Goal: Task Accomplishment & Management: Complete application form

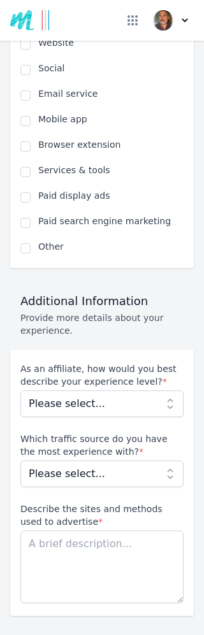
scroll to position [1221, 0]
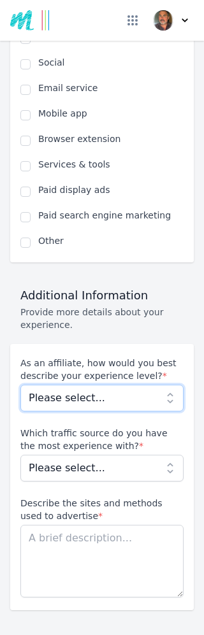
click at [175, 384] on select "Please select... Beginner Intermediate Expert" at bounding box center [101, 397] width 163 height 27
click at [173, 445] on span "Which traffic source do you have the most experience with? * Please select... N…" at bounding box center [101, 453] width 163 height 55
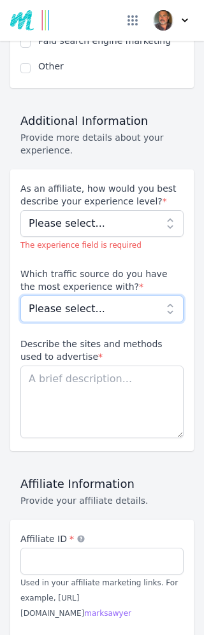
scroll to position [1406, 0]
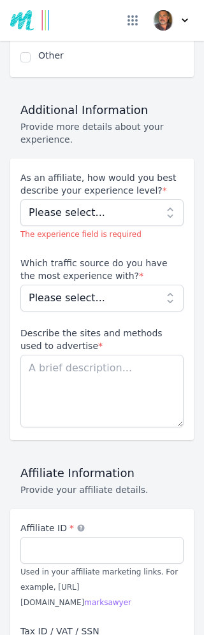
click at [194, 465] on div "Become an Affiliate Fill out the application below and submit your request to b…" at bounding box center [102, 166] width 204 height 3052
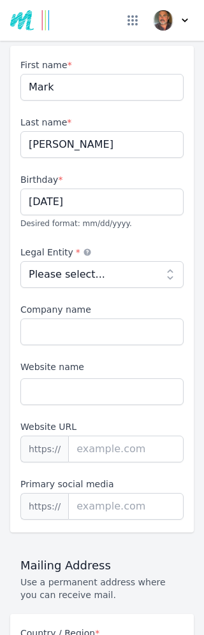
scroll to position [239, 0]
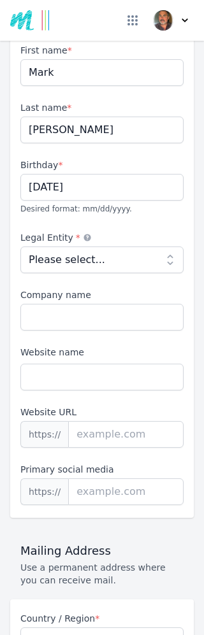
click at [168, 246] on select "Please select... Individual Partnership Corporation Sole Proprietorship Foreign…" at bounding box center [101, 259] width 163 height 27
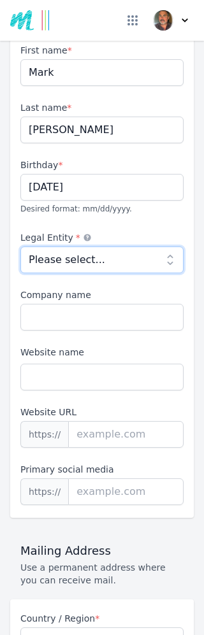
select select "individual"
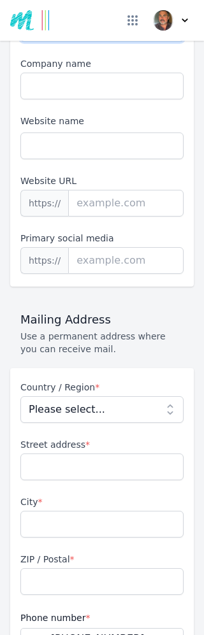
scroll to position [477, 0]
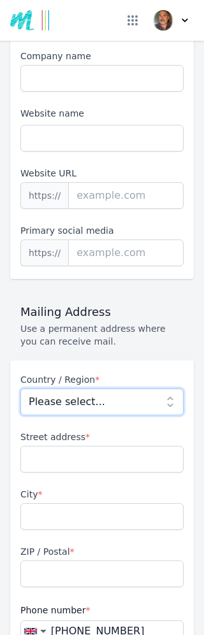
click at [175, 388] on select "Please select... [GEOGRAPHIC_DATA] [GEOGRAPHIC_DATA] [GEOGRAPHIC_DATA] [US_STAT…" at bounding box center [101, 401] width 163 height 27
select select "GB"
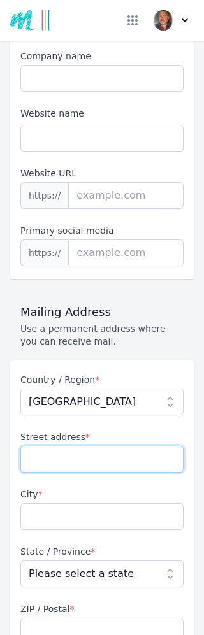
click at [107, 446] on input "Street address *" at bounding box center [101, 459] width 163 height 27
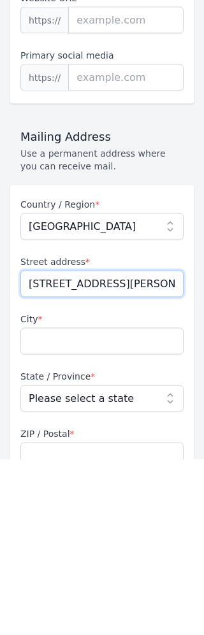
type input "[STREET_ADDRESS][PERSON_NAME]"
click at [100, 503] on input "City *" at bounding box center [101, 516] width 163 height 27
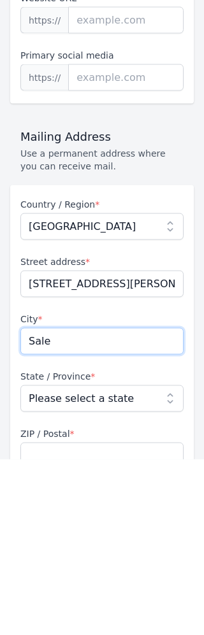
type input "Sale"
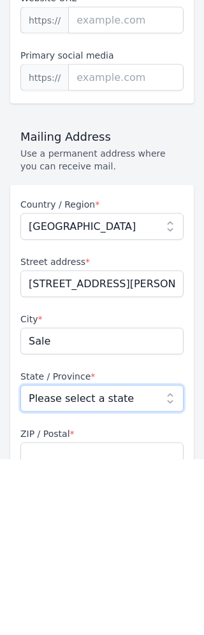
click at [182, 560] on select "Please select a state [GEOGRAPHIC_DATA] [GEOGRAPHIC_DATA] [GEOGRAPHIC_DATA] [GE…" at bounding box center [101, 573] width 163 height 27
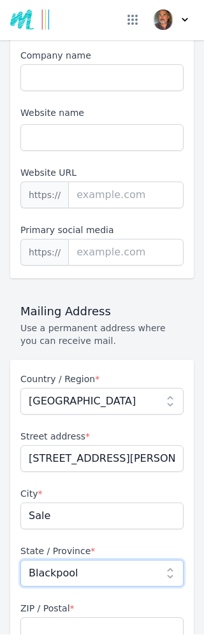
click at [169, 560] on select "Please select a state [GEOGRAPHIC_DATA] [GEOGRAPHIC_DATA] [GEOGRAPHIC_DATA] [GE…" at bounding box center [101, 573] width 163 height 27
select select "CHS"
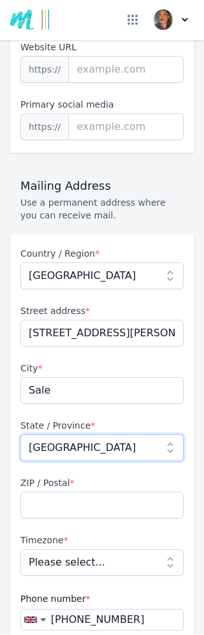
scroll to position [630, 0]
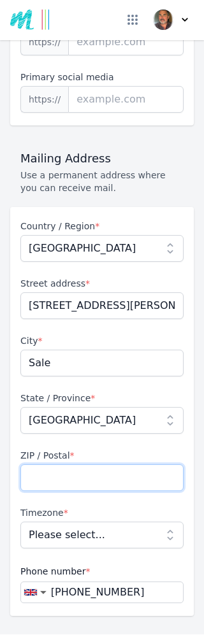
click at [86, 465] on input "ZIP / Postal *" at bounding box center [101, 478] width 163 height 27
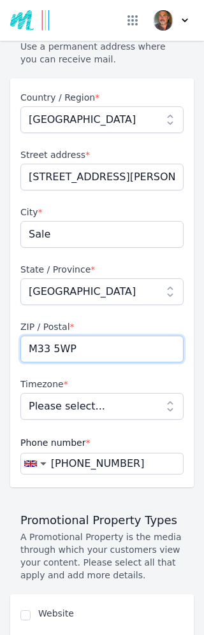
scroll to position [763, 0]
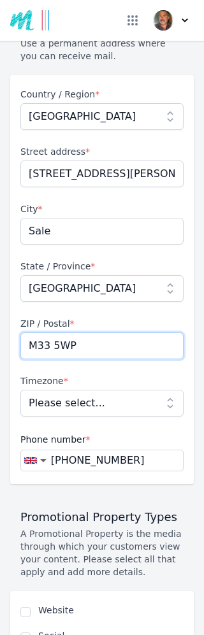
type input "M33 5WP"
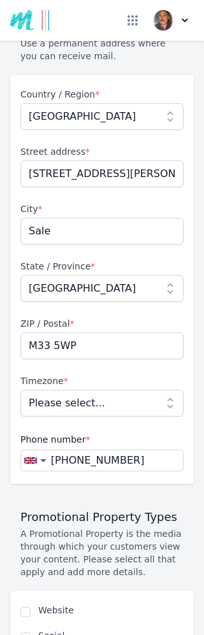
click at [175, 390] on select "Please select... [GEOGRAPHIC_DATA]/[GEOGRAPHIC_DATA]" at bounding box center [101, 403] width 163 height 27
select select "Europe/[GEOGRAPHIC_DATA]"
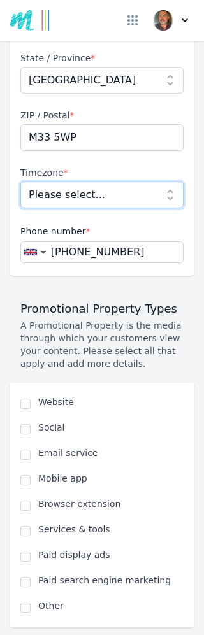
scroll to position [971, 0]
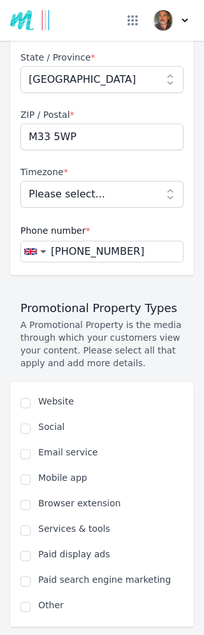
click at [29, 398] on input "checkbox" at bounding box center [25, 403] width 10 height 10
checkbox input "true"
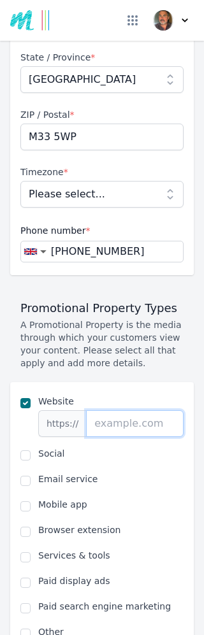
click at [135, 410] on input "url" at bounding box center [134, 423] width 97 height 27
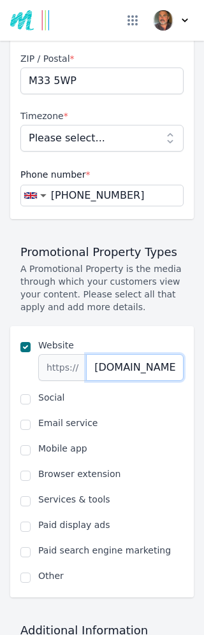
scroll to position [1028, 0]
type input "[DOMAIN_NAME]"
click at [27, 393] on input "checkbox" at bounding box center [25, 398] width 10 height 10
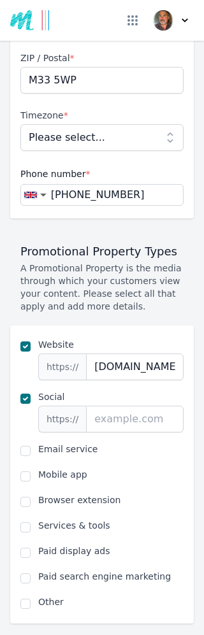
click at [29, 393] on input "checkbox" at bounding box center [25, 398] width 10 height 10
checkbox input "false"
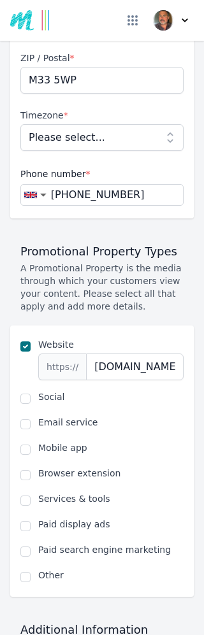
click at [32, 416] on div "Email service" at bounding box center [101, 423] width 163 height 15
click at [28, 419] on input "checkbox" at bounding box center [25, 424] width 10 height 10
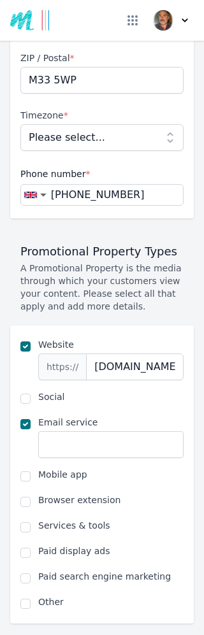
click at [32, 416] on div "Email service" at bounding box center [101, 437] width 163 height 42
click at [29, 419] on input "checkbox" at bounding box center [25, 424] width 10 height 10
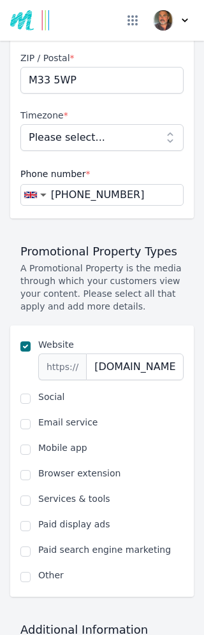
click at [28, 419] on input "checkbox" at bounding box center [25, 424] width 10 height 10
checkbox input "true"
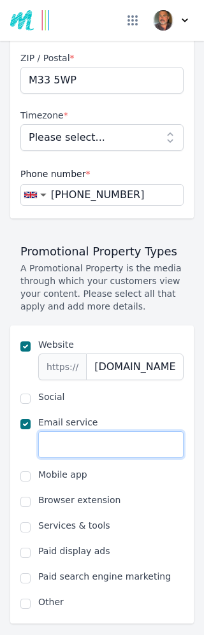
click at [120, 431] on input "text" at bounding box center [110, 444] width 145 height 27
type input "[EMAIL_ADDRESS][DOMAIN_NAME]"
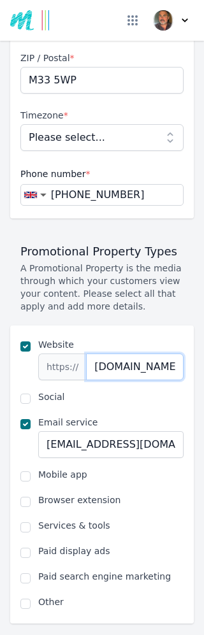
click at [160, 353] on input "[DOMAIN_NAME]" at bounding box center [134, 366] width 97 height 27
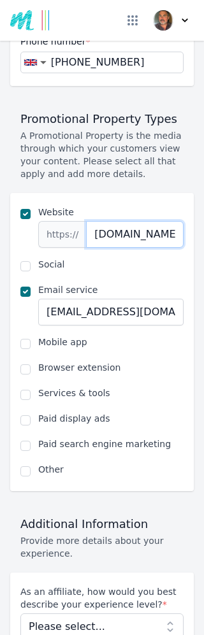
scroll to position [1161, 0]
type input "[DOMAIN_NAME]"
click at [22, 414] on input "checkbox" at bounding box center [25, 419] width 10 height 10
checkbox input "true"
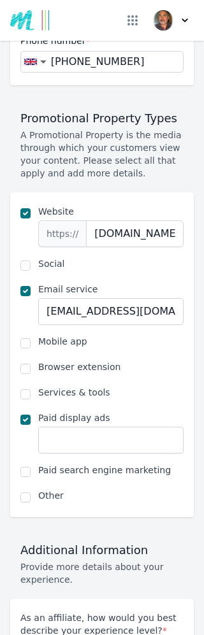
click at [31, 463] on div "Paid search engine marketing" at bounding box center [101, 470] width 163 height 15
click at [25, 467] on input "checkbox" at bounding box center [25, 472] width 10 height 10
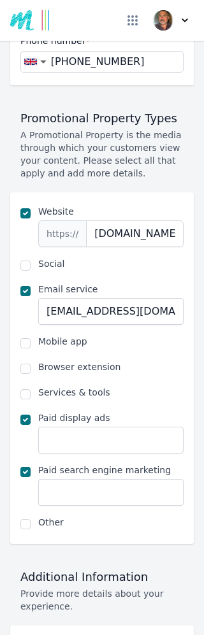
click at [34, 463] on div "Paid search engine marketing" at bounding box center [101, 484] width 163 height 42
click at [29, 467] on input "checkbox" at bounding box center [25, 472] width 10 height 10
checkbox input "false"
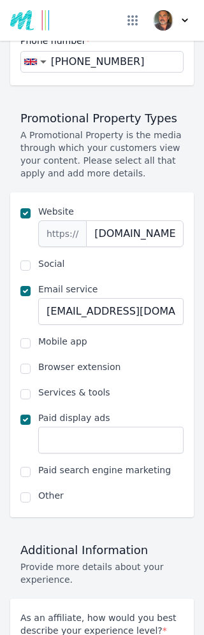
click at [24, 414] on input "checkbox" at bounding box center [25, 419] width 10 height 10
checkbox input "false"
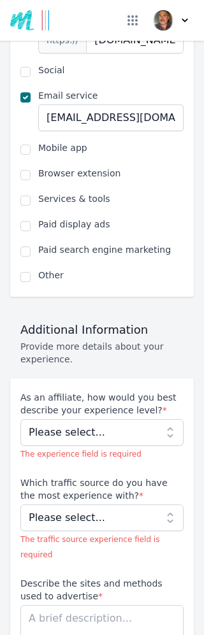
scroll to position [1356, 0]
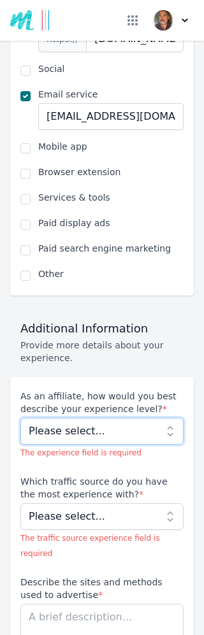
click at [172, 418] on select "Please select... Beginner Intermediate Expert" at bounding box center [101, 431] width 163 height 27
select select "Beginner"
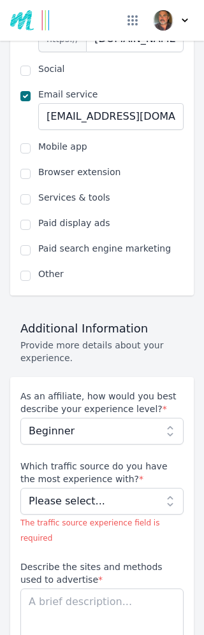
click at [197, 325] on div "Become an Affiliate Fill out the application below and submit your request to b…" at bounding box center [102, 307] width 204 height 3235
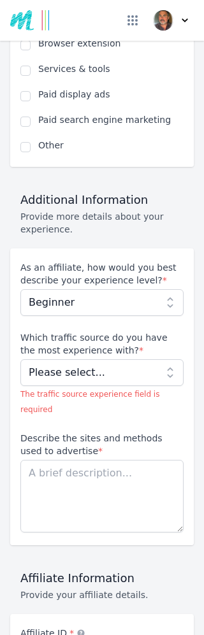
scroll to position [1485, 0]
click at [196, 379] on div "Become an Affiliate Fill out the application below and submit your request to b…" at bounding box center [102, 178] width 204 height 3235
click at [172, 358] on select "Please select... No experience Social media Pay per click Media buying Organic …" at bounding box center [101, 371] width 163 height 27
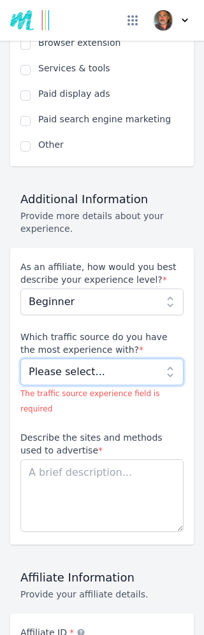
select select "Email"
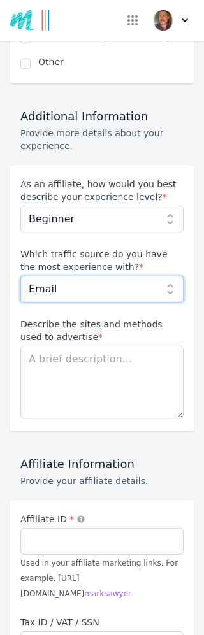
scroll to position [1569, 0]
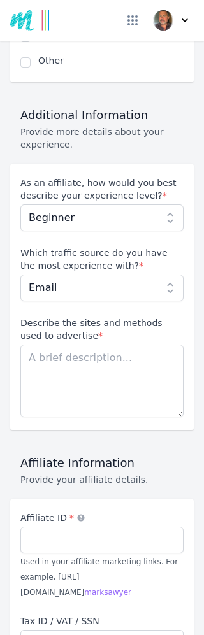
click at [118, 344] on textarea "Describe the sites and methods used to advertise *" at bounding box center [101, 380] width 163 height 73
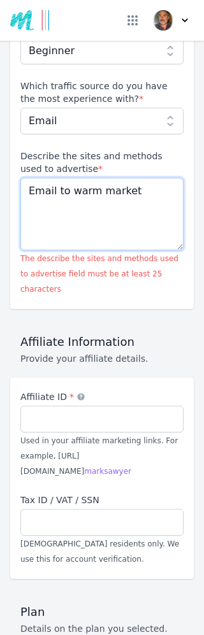
scroll to position [1733, 0]
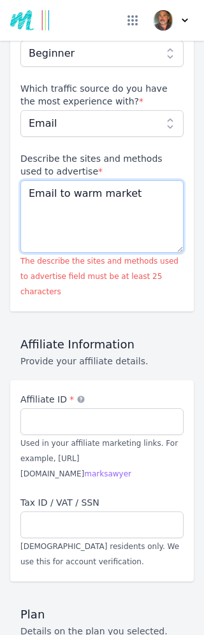
type textarea "Email to warm market"
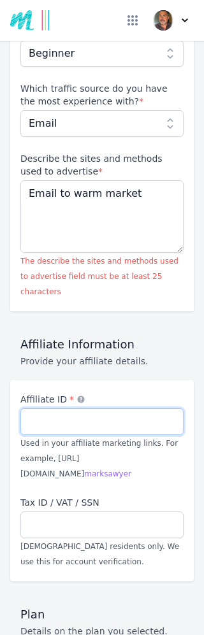
click at [122, 408] on input "Affiliate ID *" at bounding box center [101, 421] width 163 height 27
type input "M"
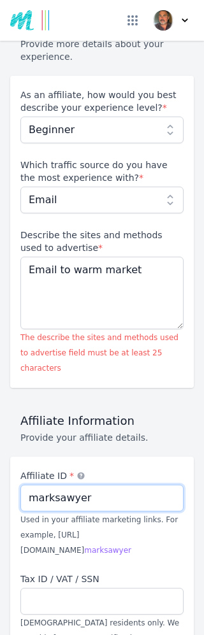
scroll to position [1650, 0]
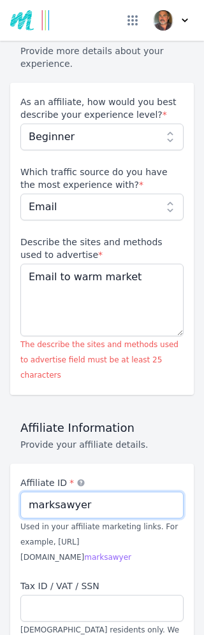
type input "marksawyer"
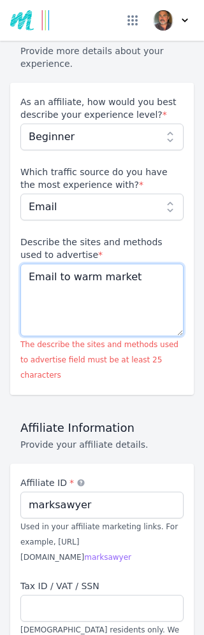
click at [58, 264] on textarea "Email to warm market" at bounding box center [101, 300] width 163 height 73
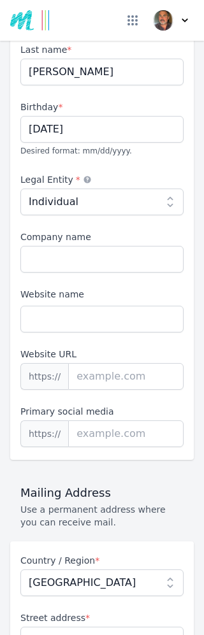
scroll to position [248, 0]
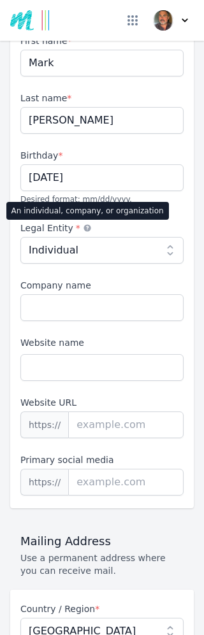
type textarea "Personal email to warm market"
click at [86, 224] on icon at bounding box center [86, 227] width 7 height 7
click at [113, 237] on select "Please select... Individual Partnership Corporation Sole Proprietorship Foreign…" at bounding box center [101, 250] width 163 height 27
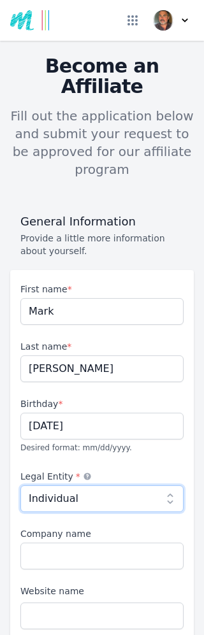
scroll to position [0, 0]
